Goal: Task Accomplishment & Management: Manage account settings

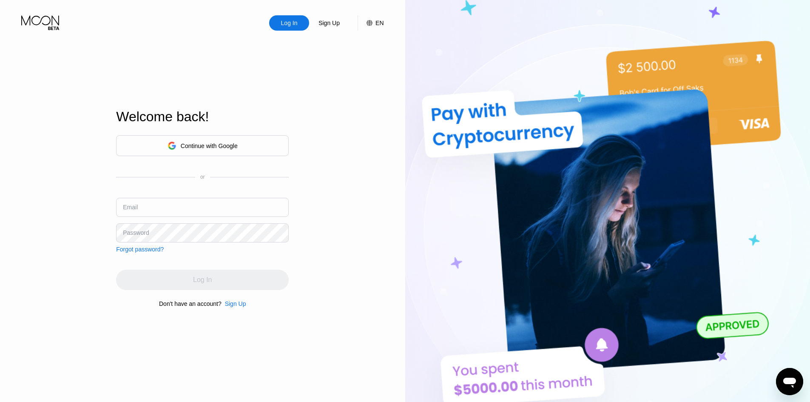
click at [212, 152] on div "Continue with Google" at bounding box center [202, 145] width 173 height 21
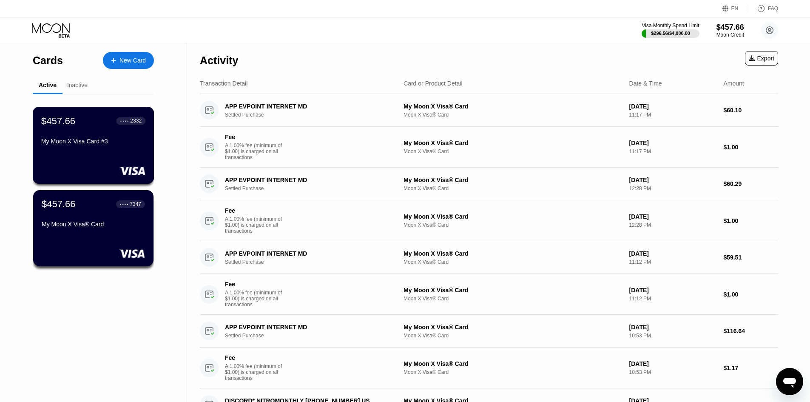
click at [84, 143] on div "My Moon X Visa Card #3" at bounding box center [93, 141] width 104 height 7
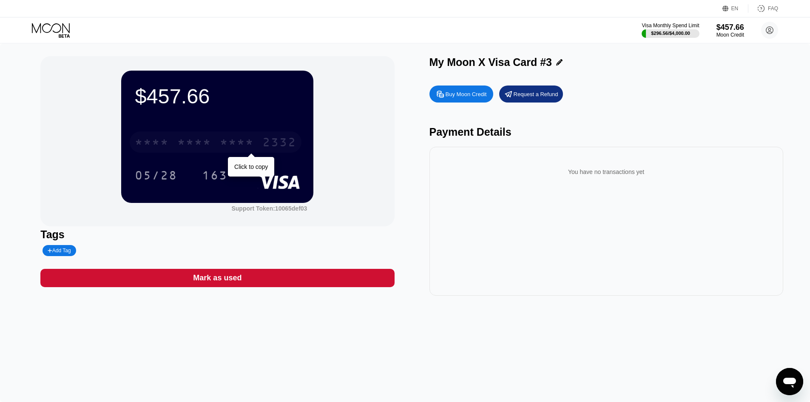
click at [277, 139] on div "2332" at bounding box center [279, 144] width 34 height 14
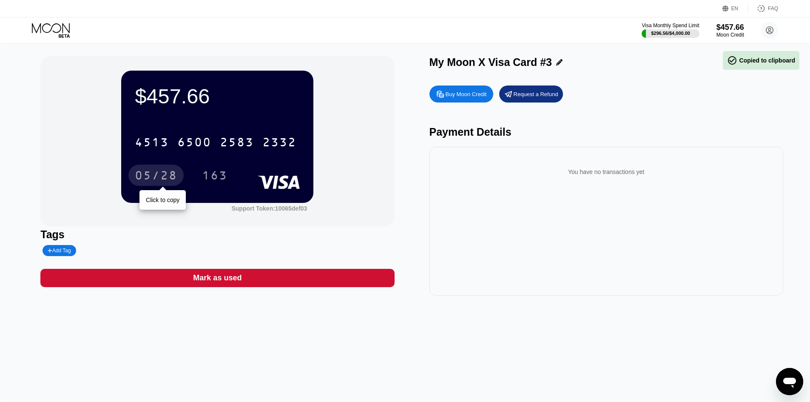
click at [165, 176] on div "05/28" at bounding box center [156, 177] width 43 height 14
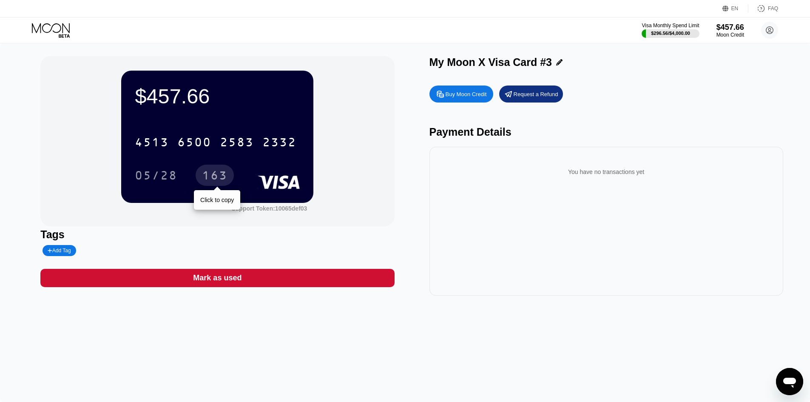
click at [220, 179] on div "163" at bounding box center [215, 177] width 26 height 14
